Goal: Transaction & Acquisition: Download file/media

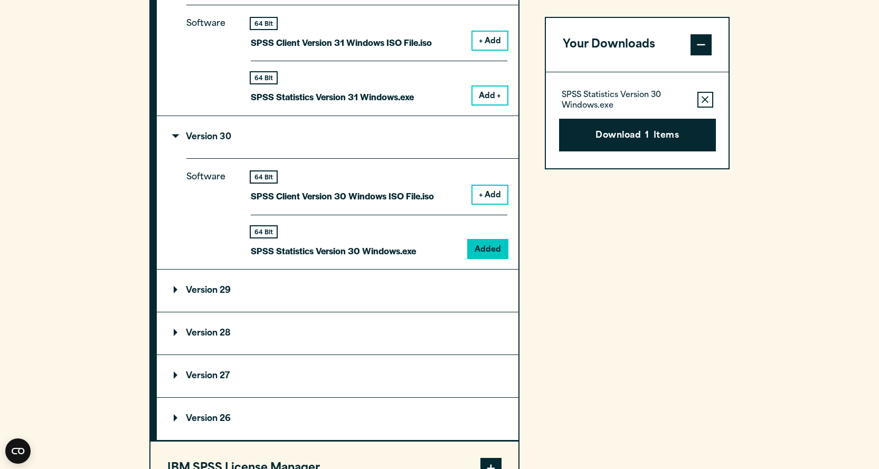
scroll to position [1003, 0]
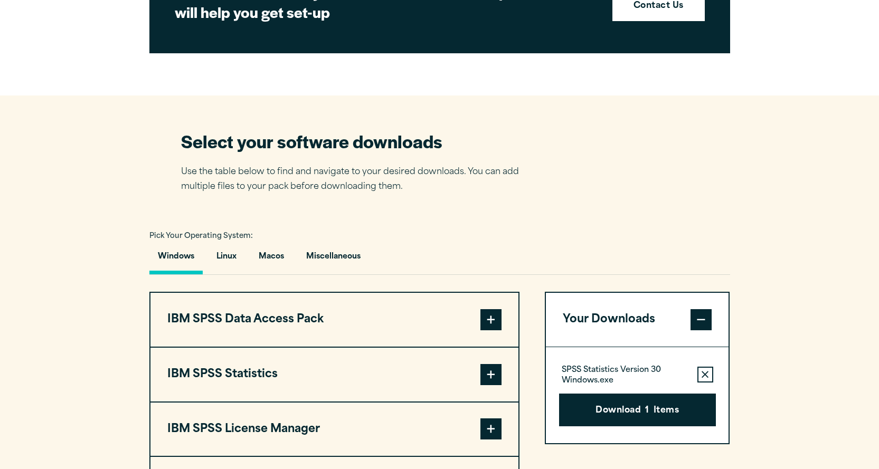
scroll to position [686, 0]
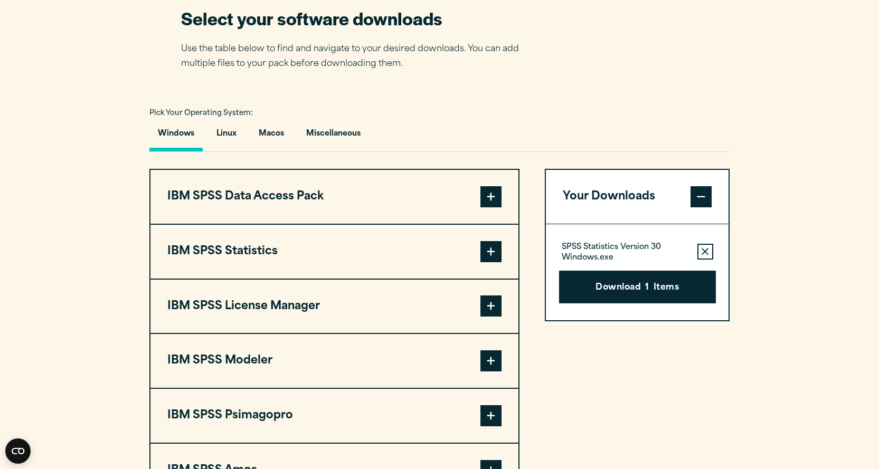
click at [492, 249] on span at bounding box center [490, 251] width 21 height 21
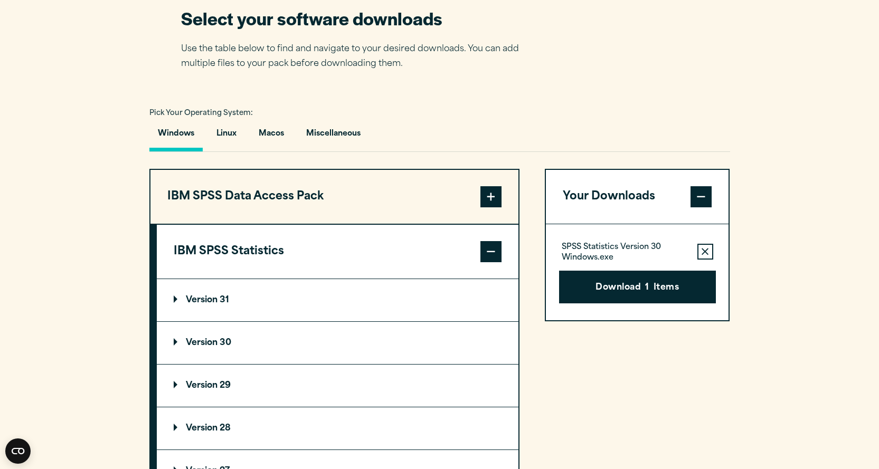
click at [217, 342] on p "Version 30" at bounding box center [203, 343] width 58 height 8
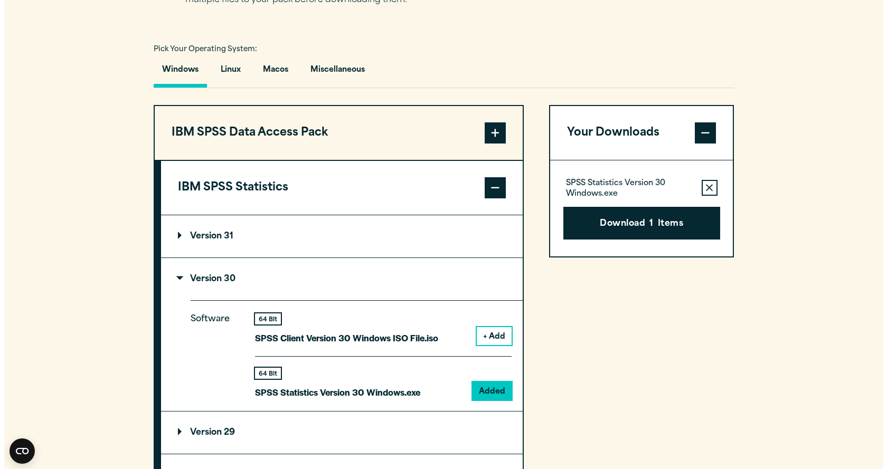
scroll to position [845, 0]
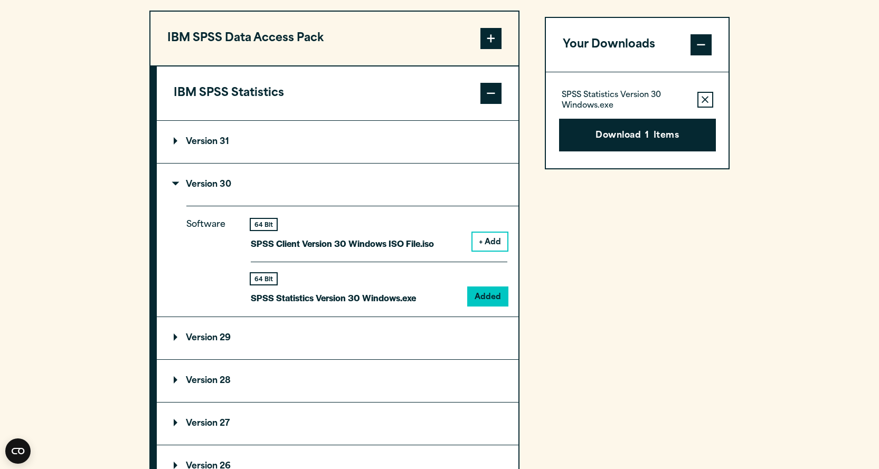
click at [707, 102] on icon "button" at bounding box center [705, 99] width 7 height 7
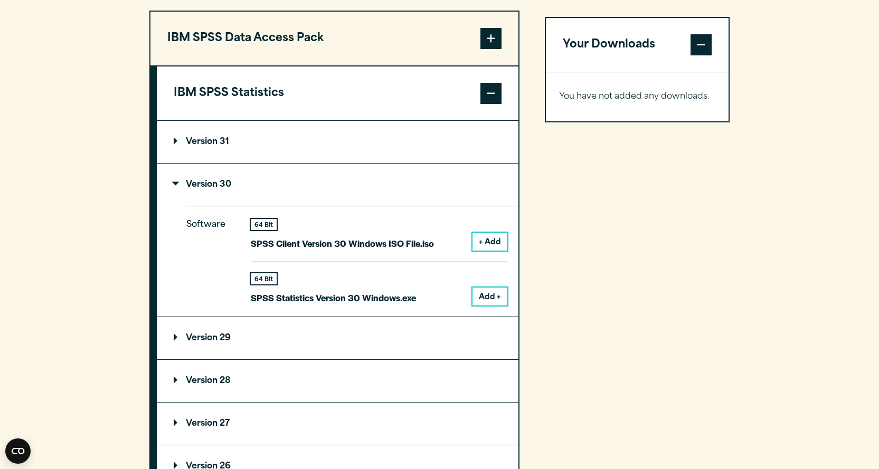
click at [484, 299] on button "Add +" at bounding box center [489, 297] width 35 height 18
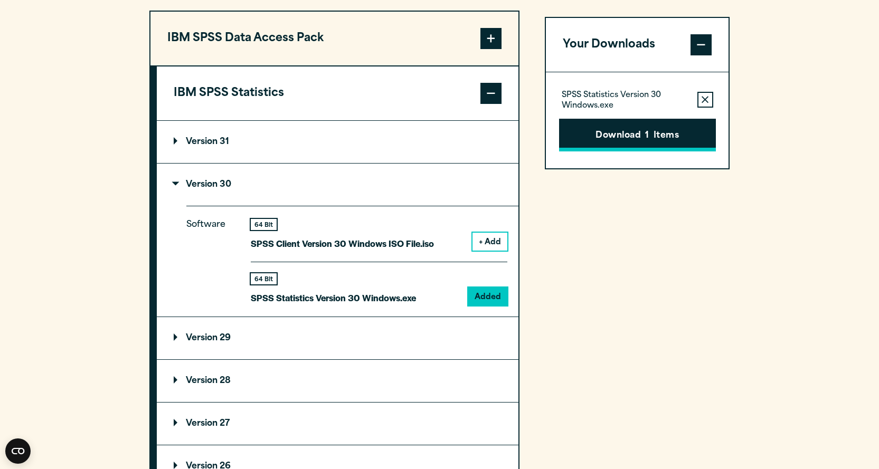
click at [614, 138] on button "Download 1 Items" at bounding box center [637, 135] width 157 height 33
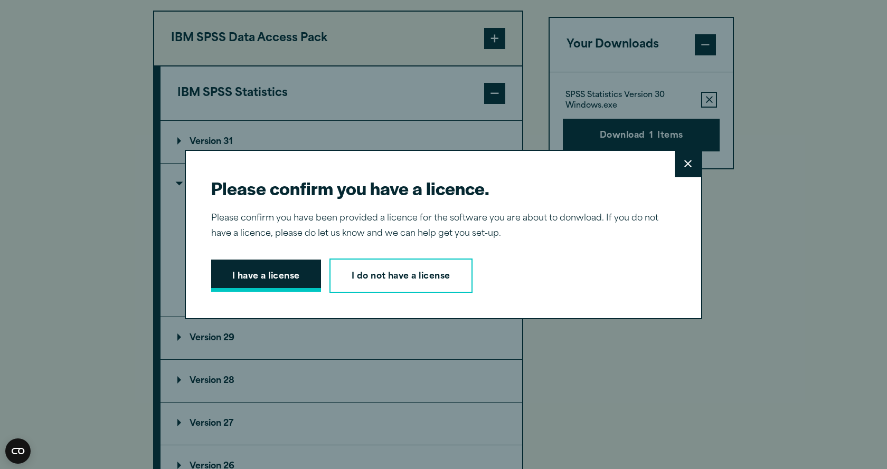
click at [245, 283] on button "I have a license" at bounding box center [266, 276] width 110 height 33
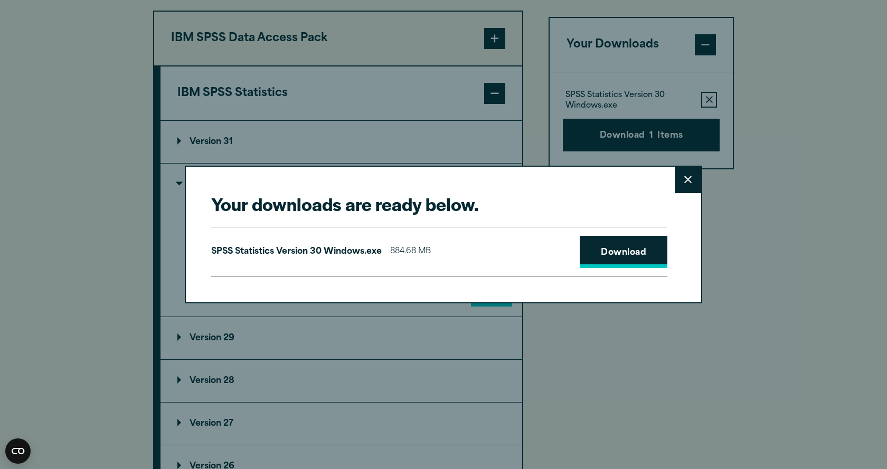
click at [632, 255] on link "Download" at bounding box center [624, 252] width 88 height 33
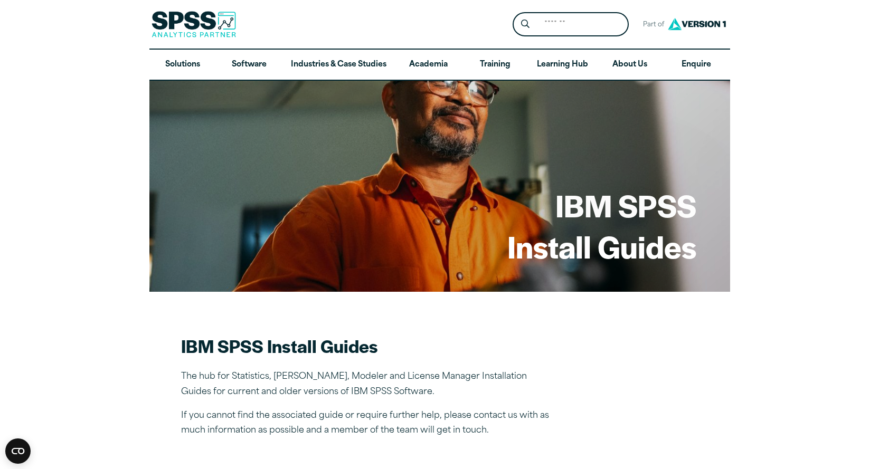
scroll to position [475, 0]
